Goal: Task Accomplishment & Management: Use online tool/utility

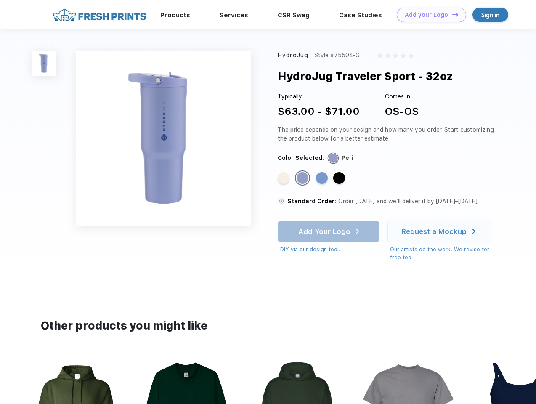
click at [428, 15] on link "Add your Logo Design Tool" at bounding box center [431, 15] width 69 height 15
click at [0, 0] on div "Design Tool" at bounding box center [0, 0] width 0 height 0
click at [451, 14] on link "Add your Logo Design Tool" at bounding box center [431, 15] width 69 height 15
click at [44, 63] on img at bounding box center [44, 63] width 25 height 25
click at [284, 178] on div "Standard Color" at bounding box center [284, 178] width 12 height 12
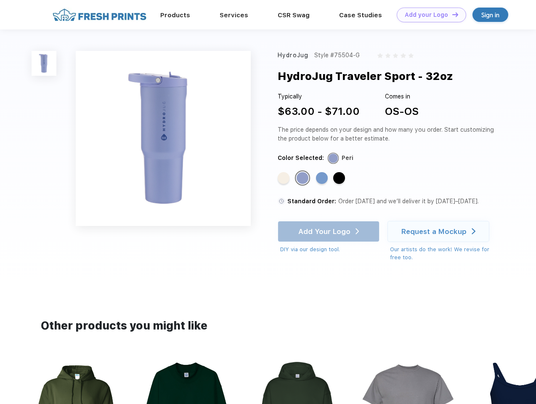
click at [303, 178] on div "Standard Color" at bounding box center [303, 178] width 12 height 12
click at [323, 178] on div "Standard Color" at bounding box center [322, 178] width 12 height 12
click at [340, 178] on div "Standard Color" at bounding box center [339, 178] width 12 height 12
click at [329, 231] on div "Add Your Logo DIY via our design tool. Ah shoot! This product isn't up in our d…" at bounding box center [329, 237] width 102 height 33
click at [440, 231] on div "Request a Mockup" at bounding box center [433, 231] width 65 height 8
